Goal: Information Seeking & Learning: Learn about a topic

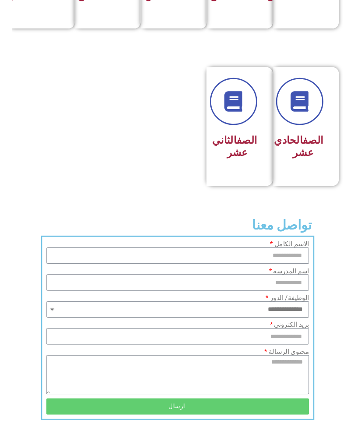
scroll to position [504, 0]
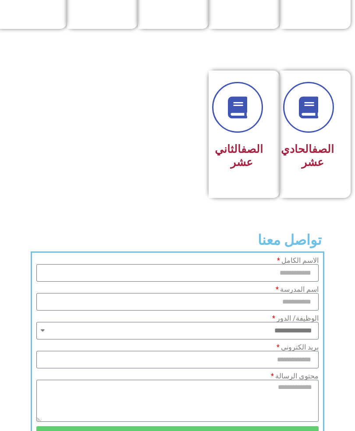
click at [342, 131] on div "الصف الحادي عشر" at bounding box center [313, 135] width 66 height 128
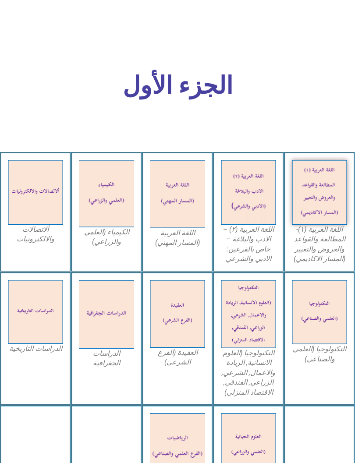
scroll to position [259, 0]
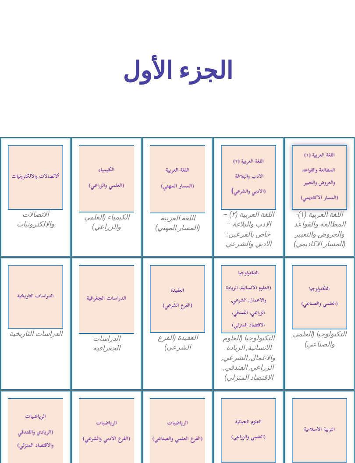
click at [265, 195] on img at bounding box center [248, 177] width 55 height 65
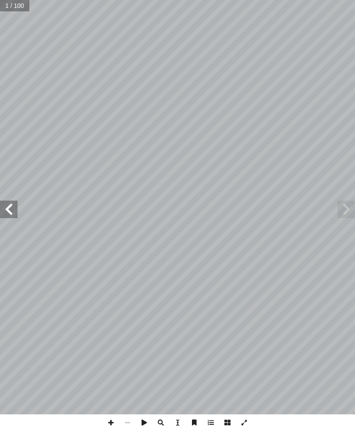
click at [17, 204] on span at bounding box center [9, 210] width 18 height 18
click at [12, 211] on span at bounding box center [9, 210] width 18 height 18
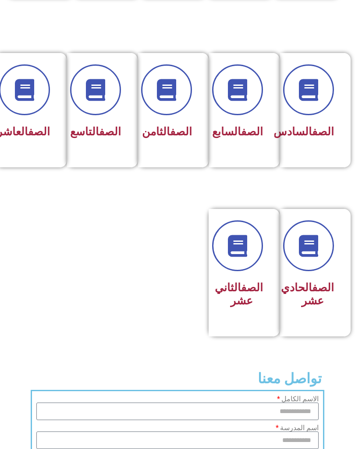
scroll to position [369, 0]
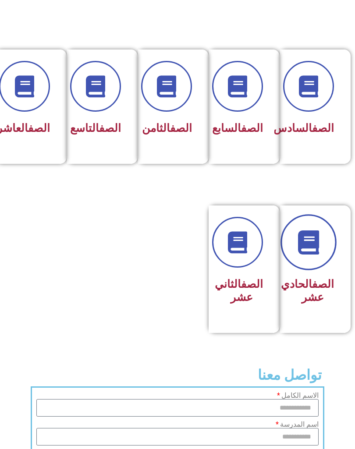
click at [331, 248] on link at bounding box center [308, 242] width 56 height 56
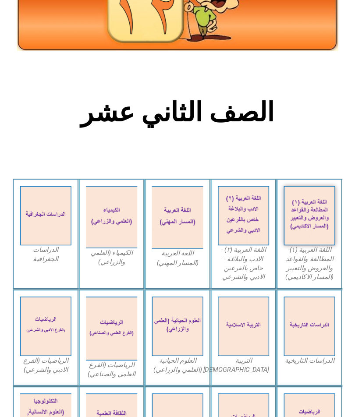
scroll to position [62, 0]
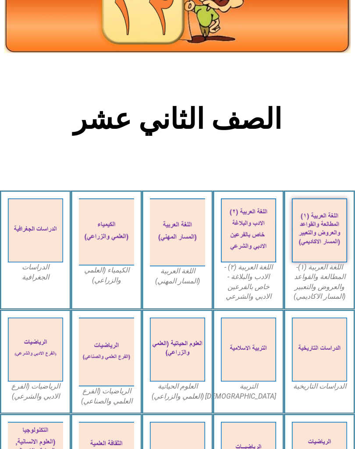
click at [176, 251] on img at bounding box center [177, 233] width 55 height 68
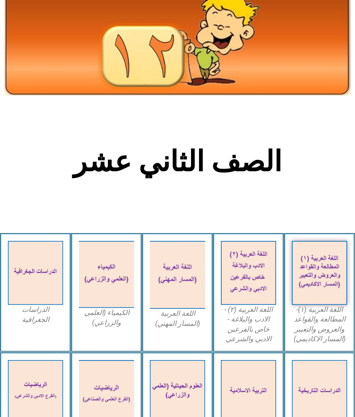
scroll to position [0, 0]
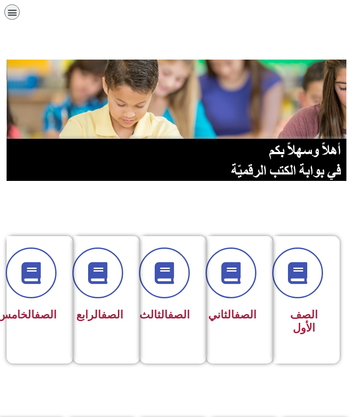
scroll to position [369, 0]
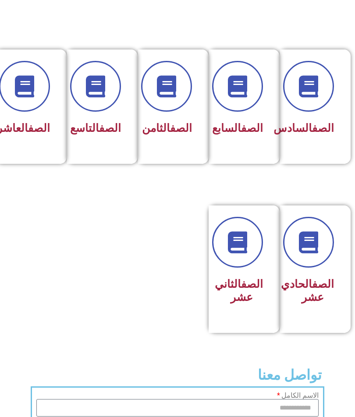
click at [344, 272] on div "الصف الحادي عشر" at bounding box center [313, 270] width 66 height 128
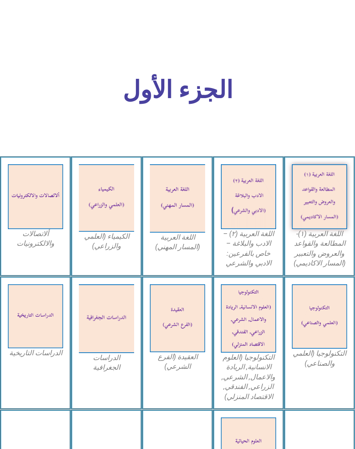
scroll to position [244, 0]
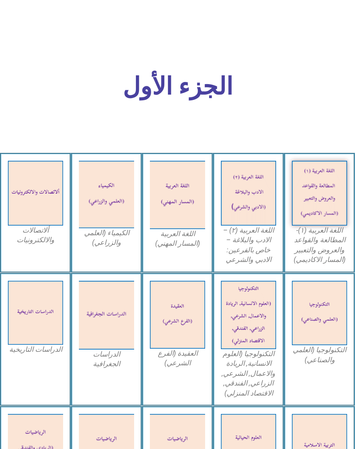
click at [195, 223] on img at bounding box center [177, 195] width 55 height 68
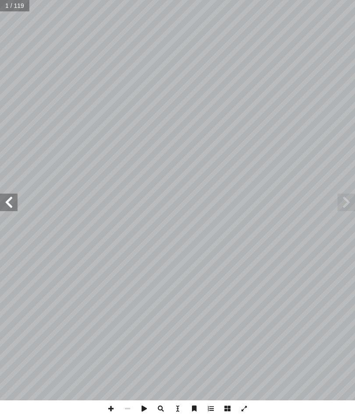
click at [4, 204] on span at bounding box center [9, 203] width 18 height 18
click at [6, 202] on span at bounding box center [9, 203] width 18 height 18
click at [2, 4] on input "text" at bounding box center [17, 5] width 35 height 11
type input "**"
click at [7, 205] on span at bounding box center [9, 203] width 18 height 18
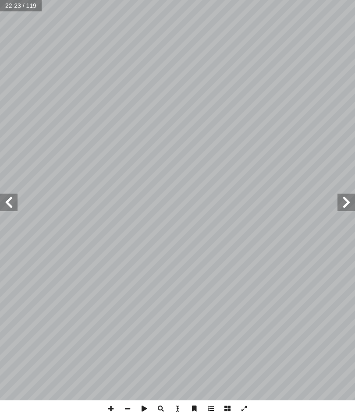
click at [6, 201] on span at bounding box center [9, 203] width 18 height 18
click at [7, 203] on span at bounding box center [9, 203] width 18 height 18
